Goal: Transaction & Acquisition: Purchase product/service

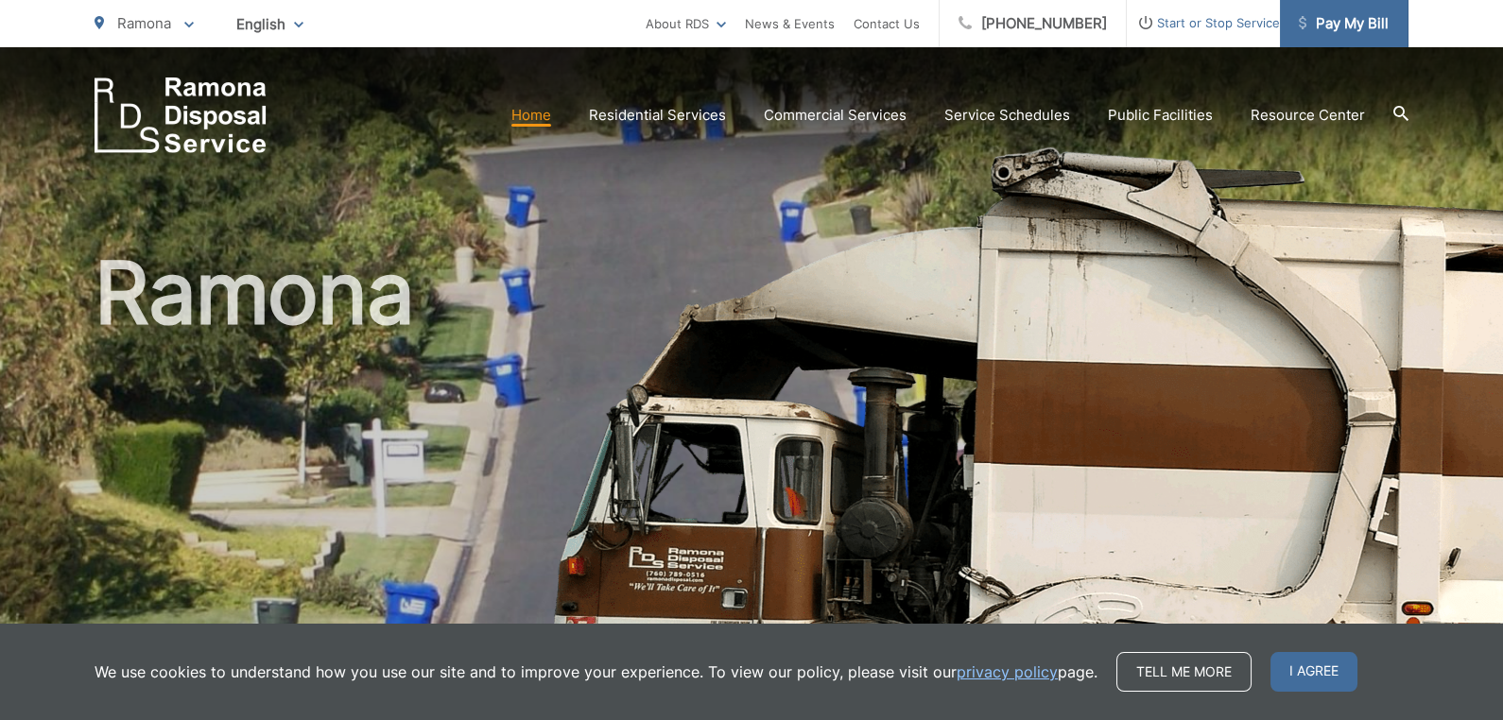
click at [1344, 22] on span "Pay My Bill" at bounding box center [1344, 23] width 90 height 23
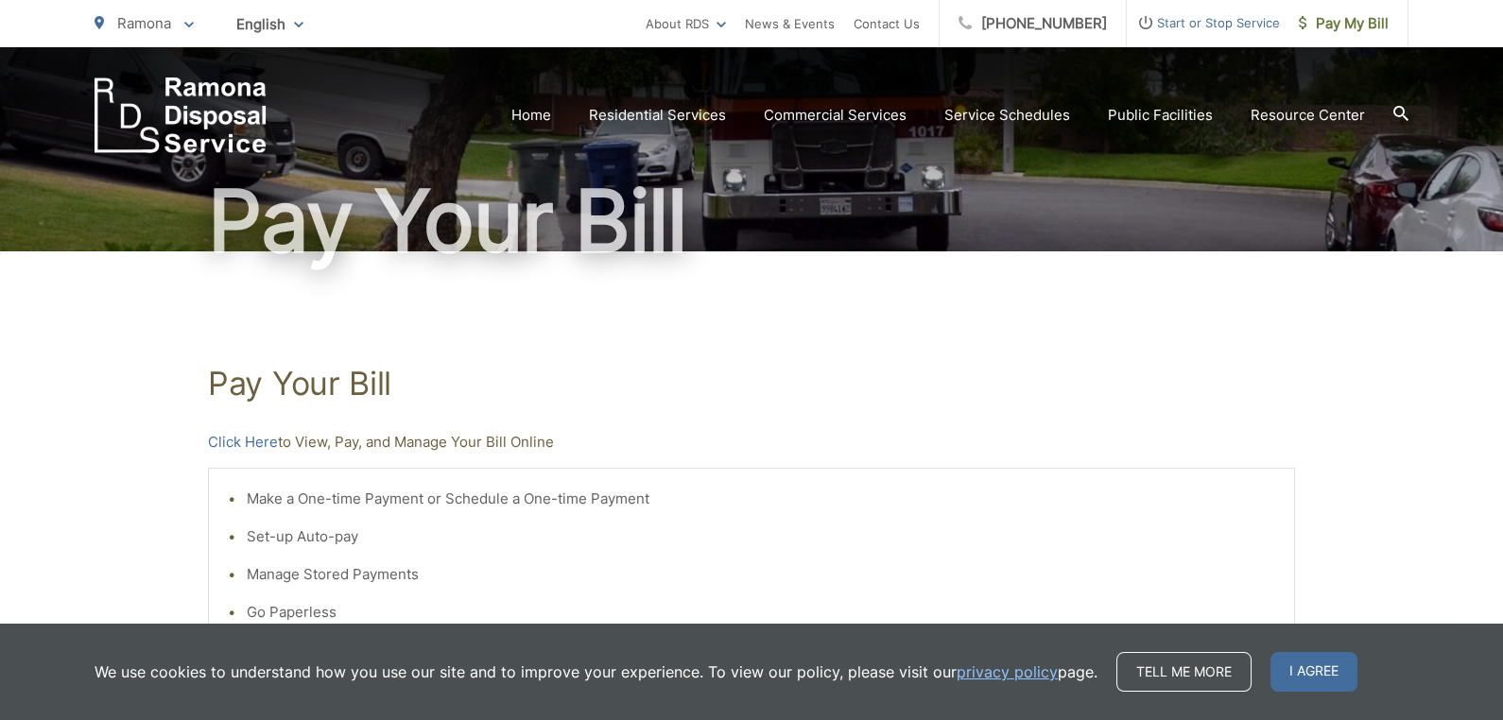
scroll to position [157, 0]
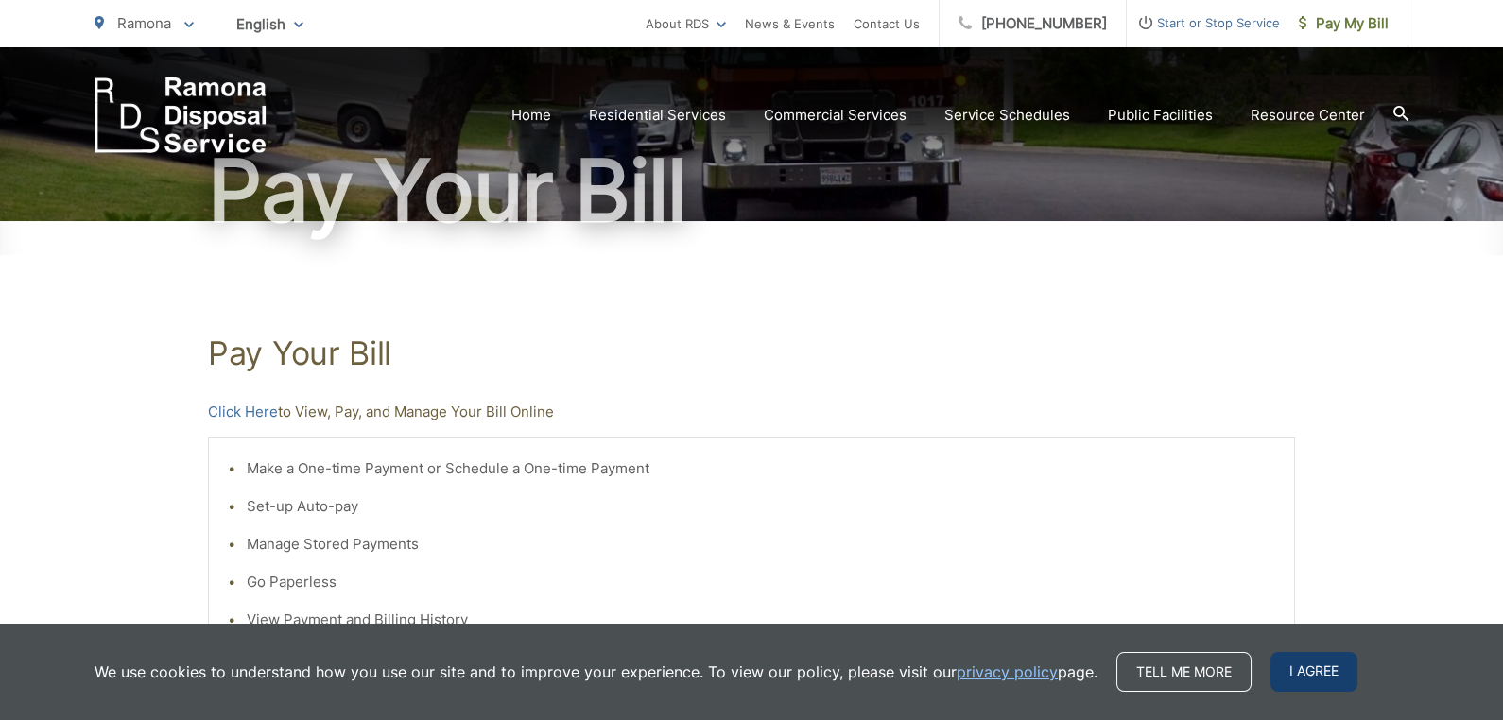
drag, startPoint x: 1268, startPoint y: 665, endPoint x: 1305, endPoint y: 672, distance: 37.4
click at [1270, 667] on span "I agree" at bounding box center [1313, 672] width 87 height 40
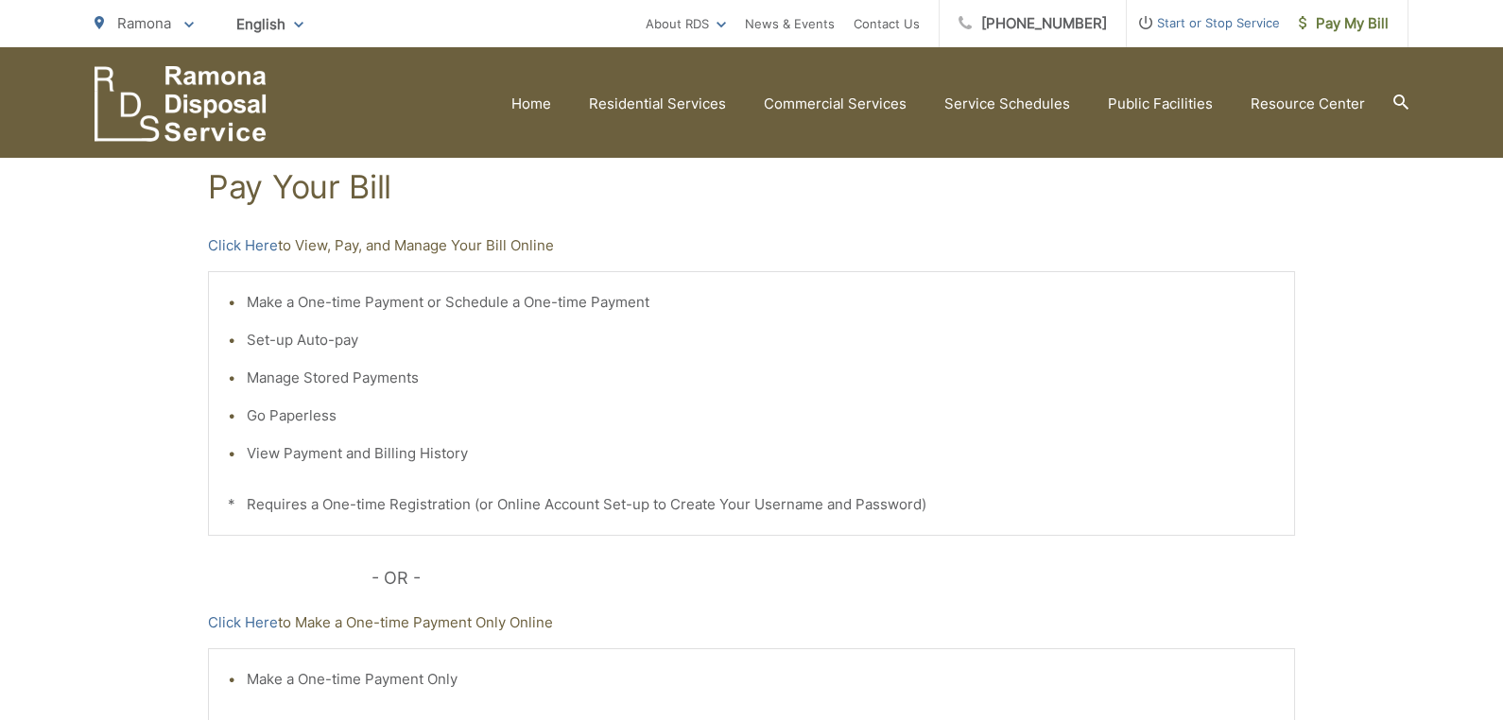
scroll to position [307, 0]
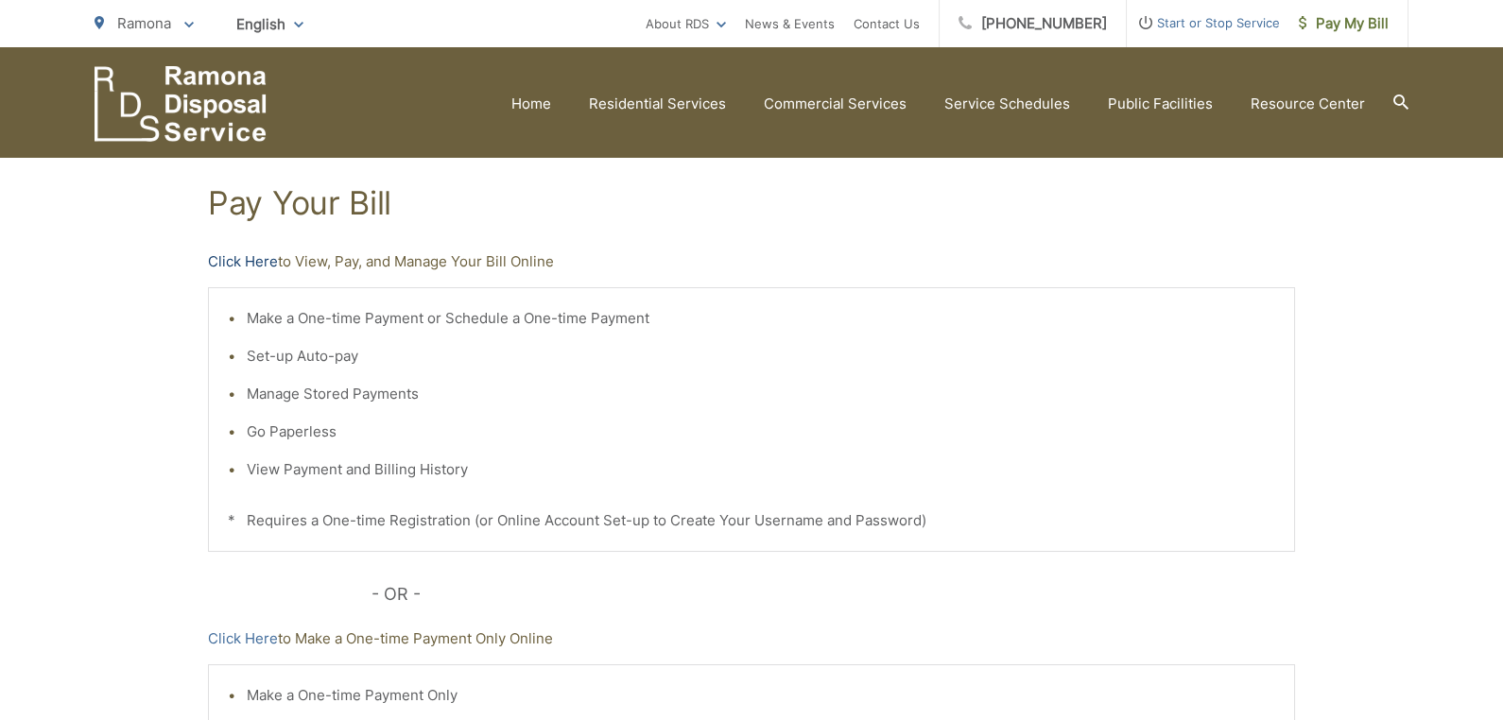
click at [219, 262] on link "Click Here" at bounding box center [243, 261] width 70 height 23
